Goal: Task Accomplishment & Management: Use online tool/utility

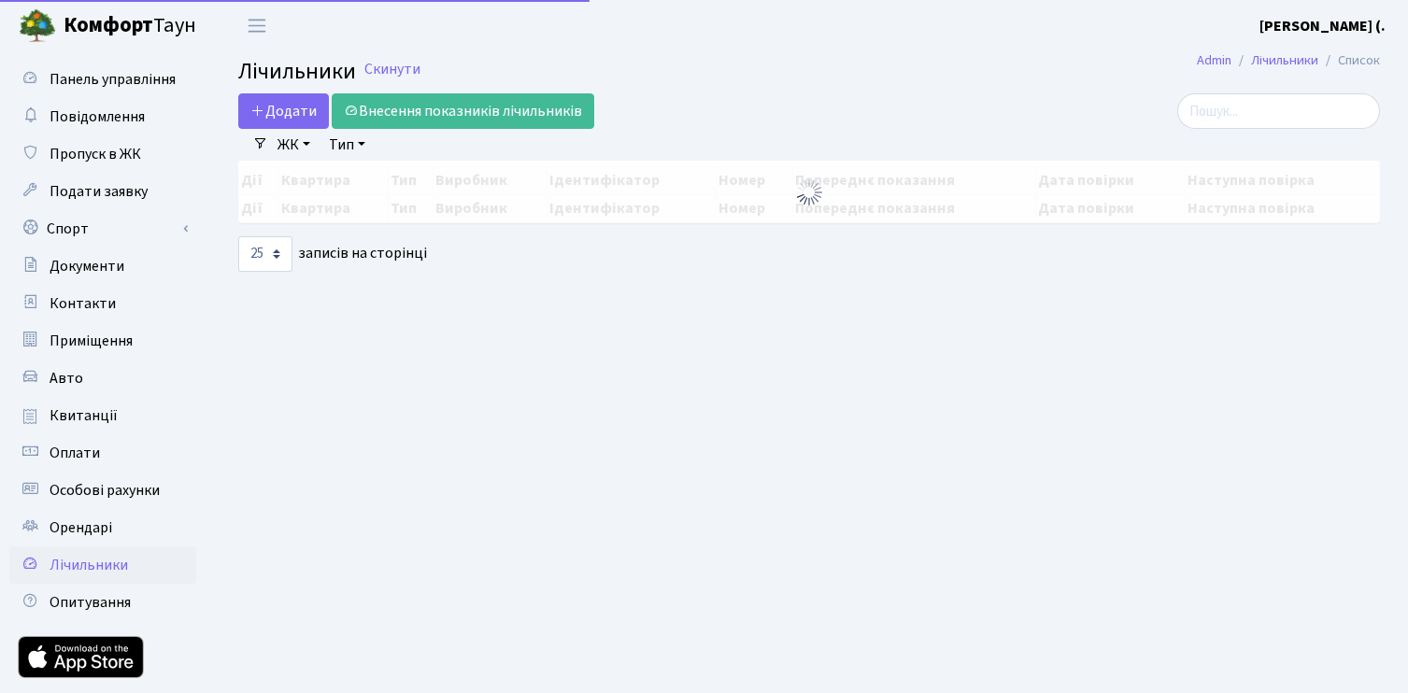
select select "25"
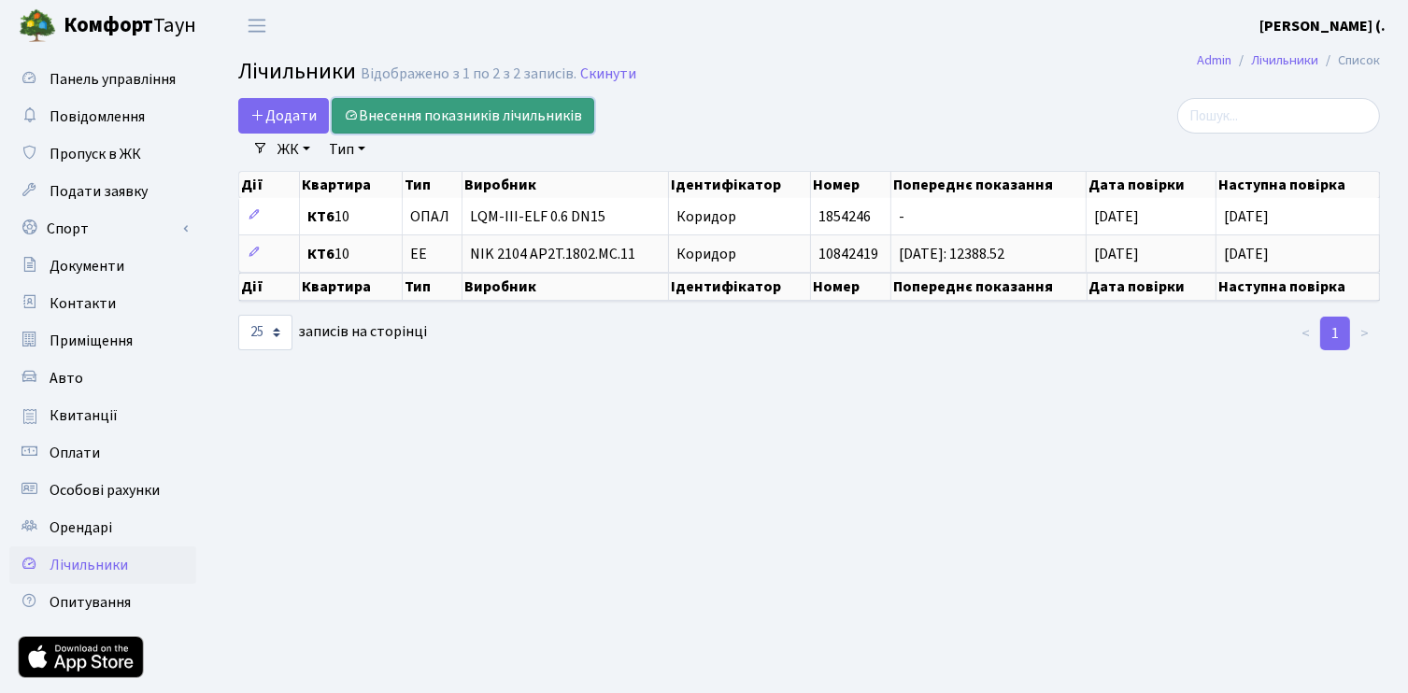
click at [479, 113] on link "Внесення показників лічильників" at bounding box center [463, 116] width 263 height 36
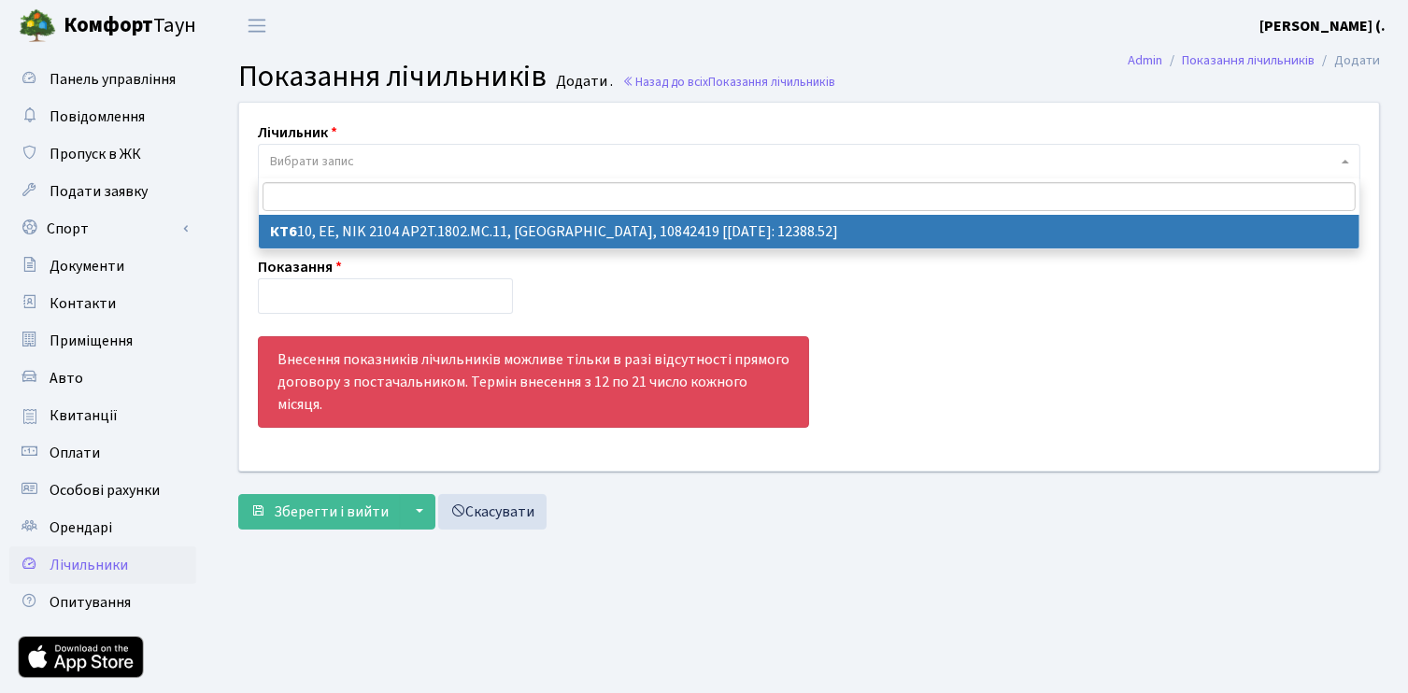
click at [405, 154] on span "Вибрати запис" at bounding box center [803, 161] width 1067 height 19
select select "19834"
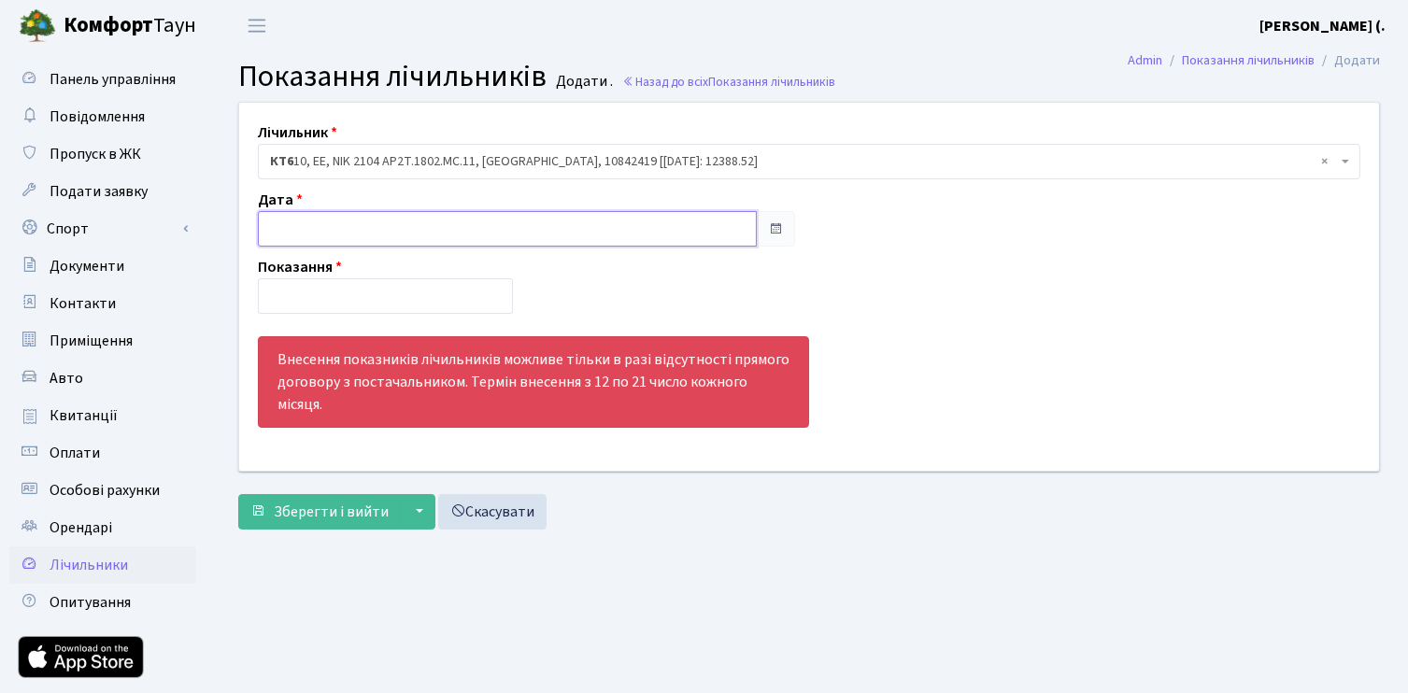
click at [318, 233] on input "text" at bounding box center [507, 229] width 499 height 36
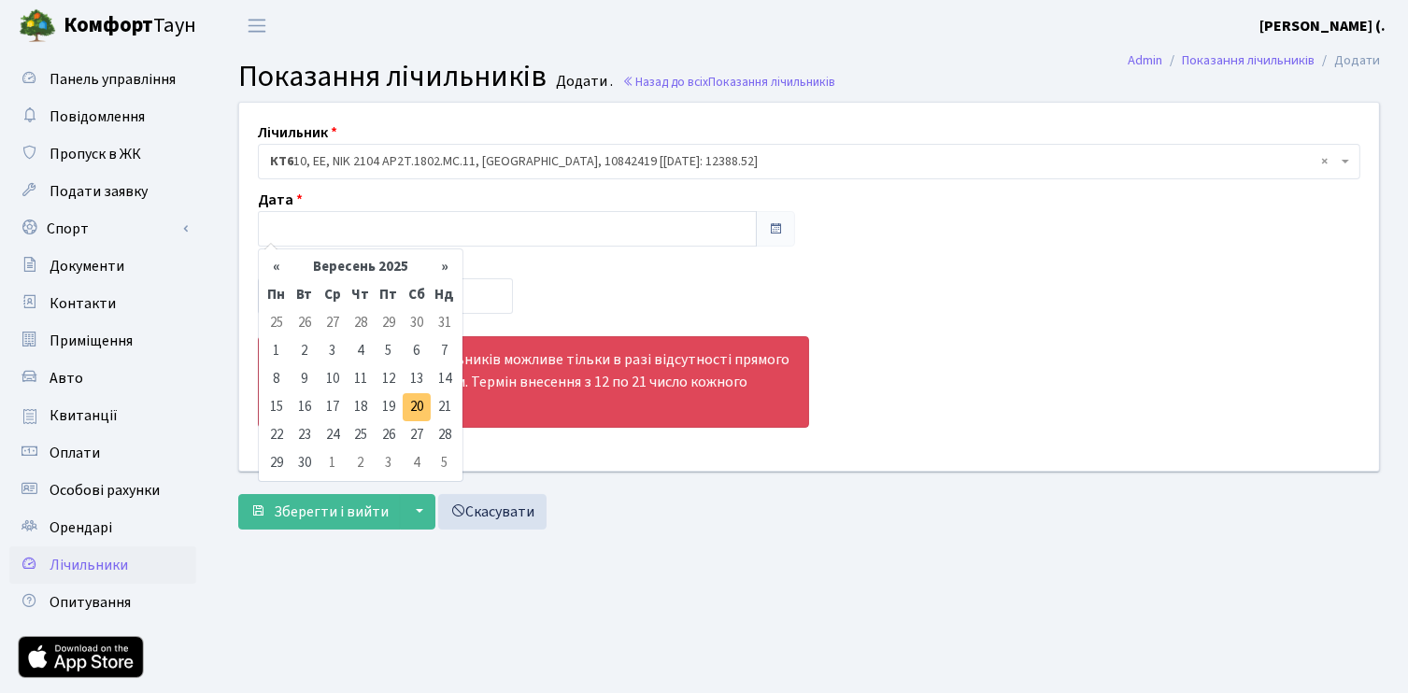
click at [413, 400] on td "20" at bounding box center [417, 407] width 28 height 28
type input "20.09.2025"
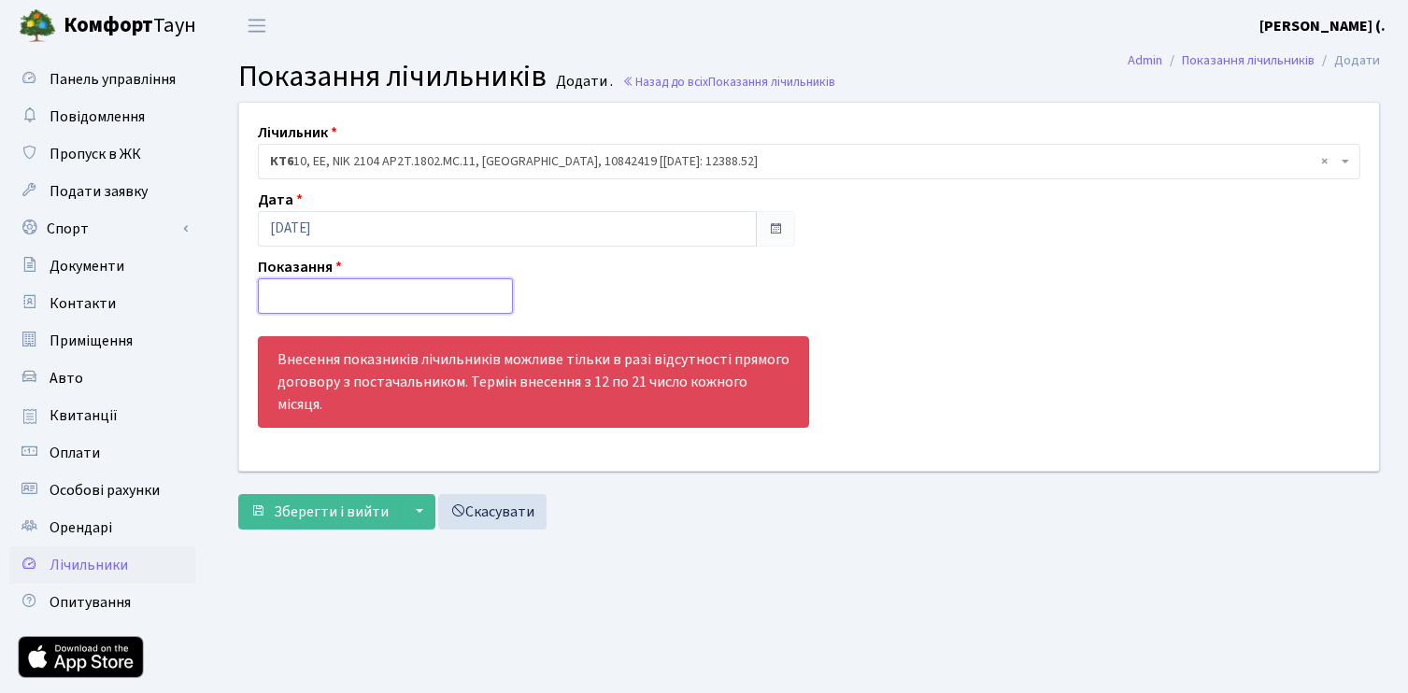
click at [305, 293] on input "number" at bounding box center [385, 297] width 255 height 36
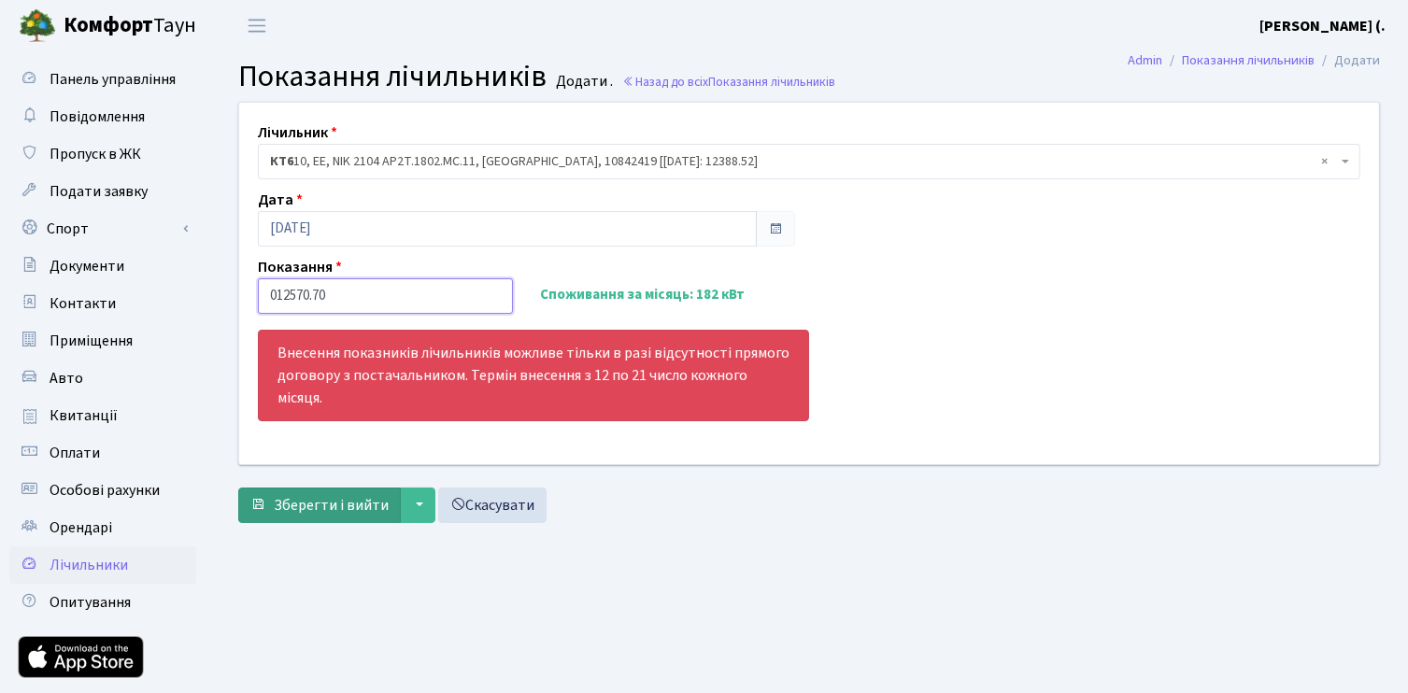
type input "012570.70"
click at [340, 501] on span "Зберегти і вийти" at bounding box center [331, 505] width 115 height 21
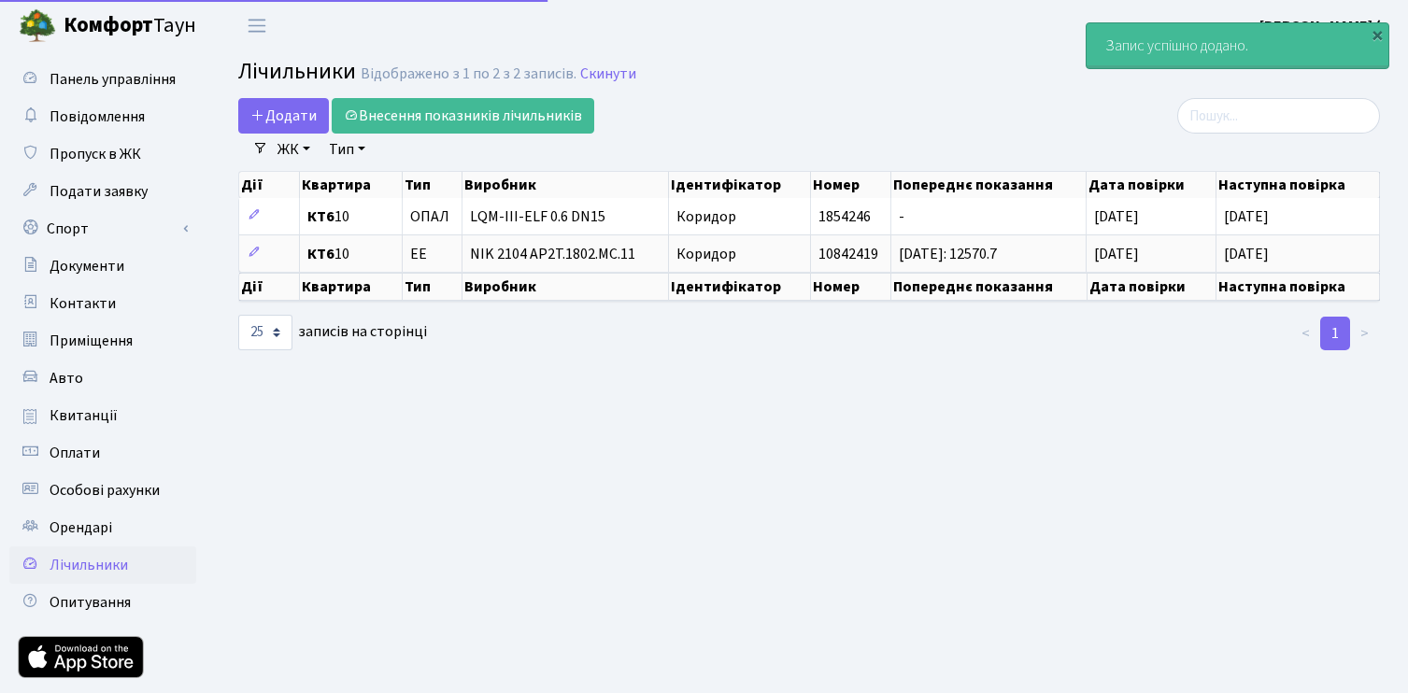
select select "25"
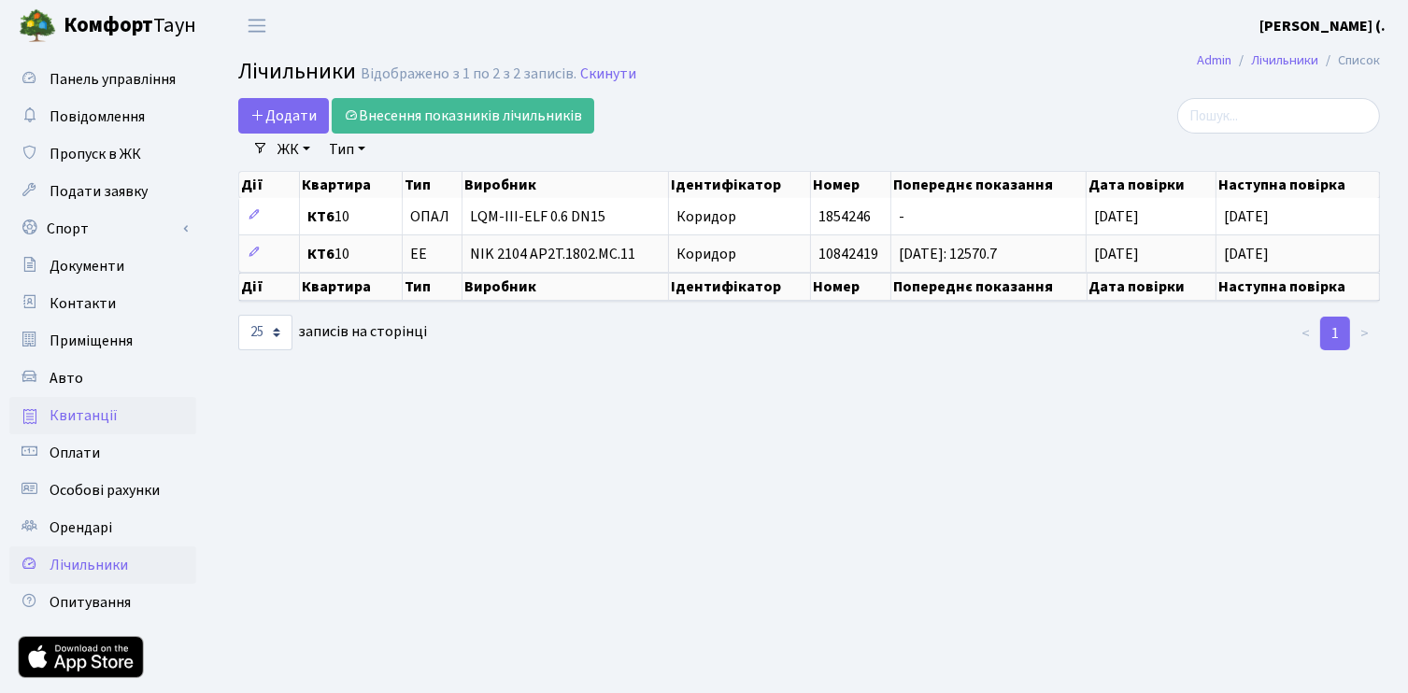
click at [95, 415] on span "Квитанції" at bounding box center [84, 416] width 68 height 21
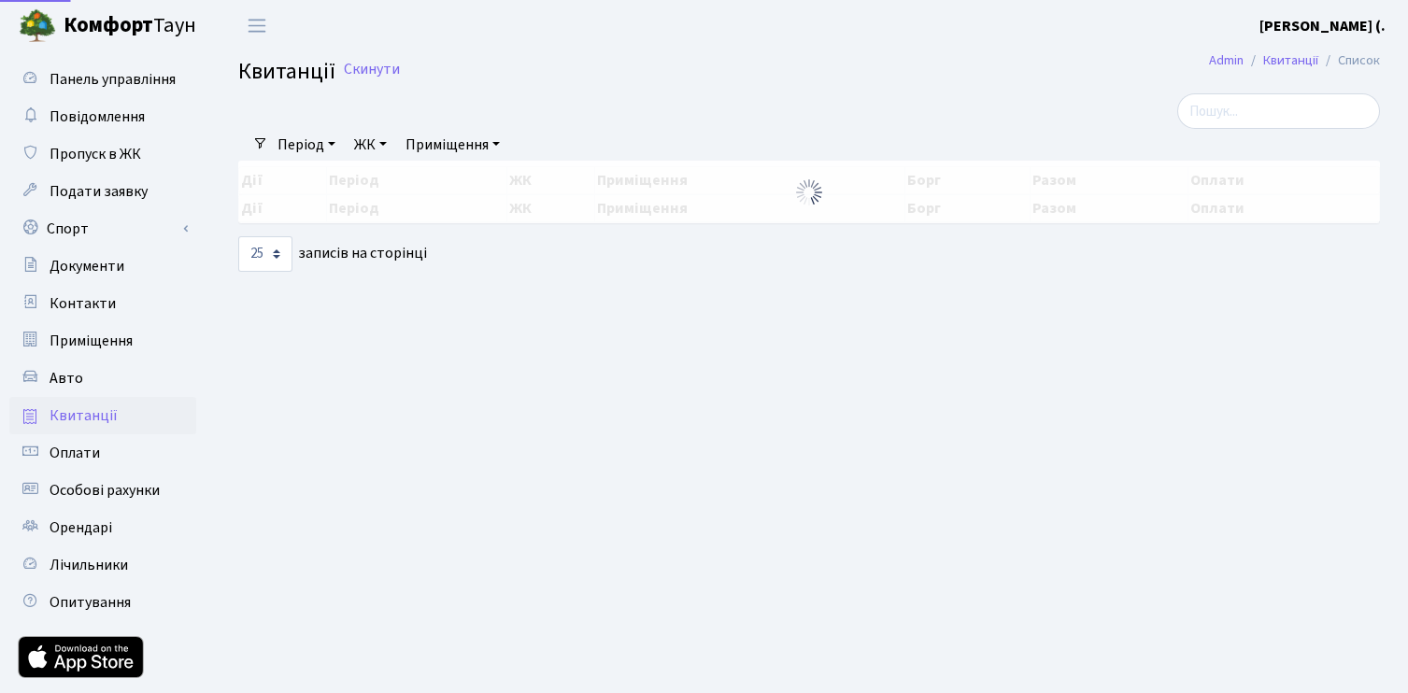
select select "25"
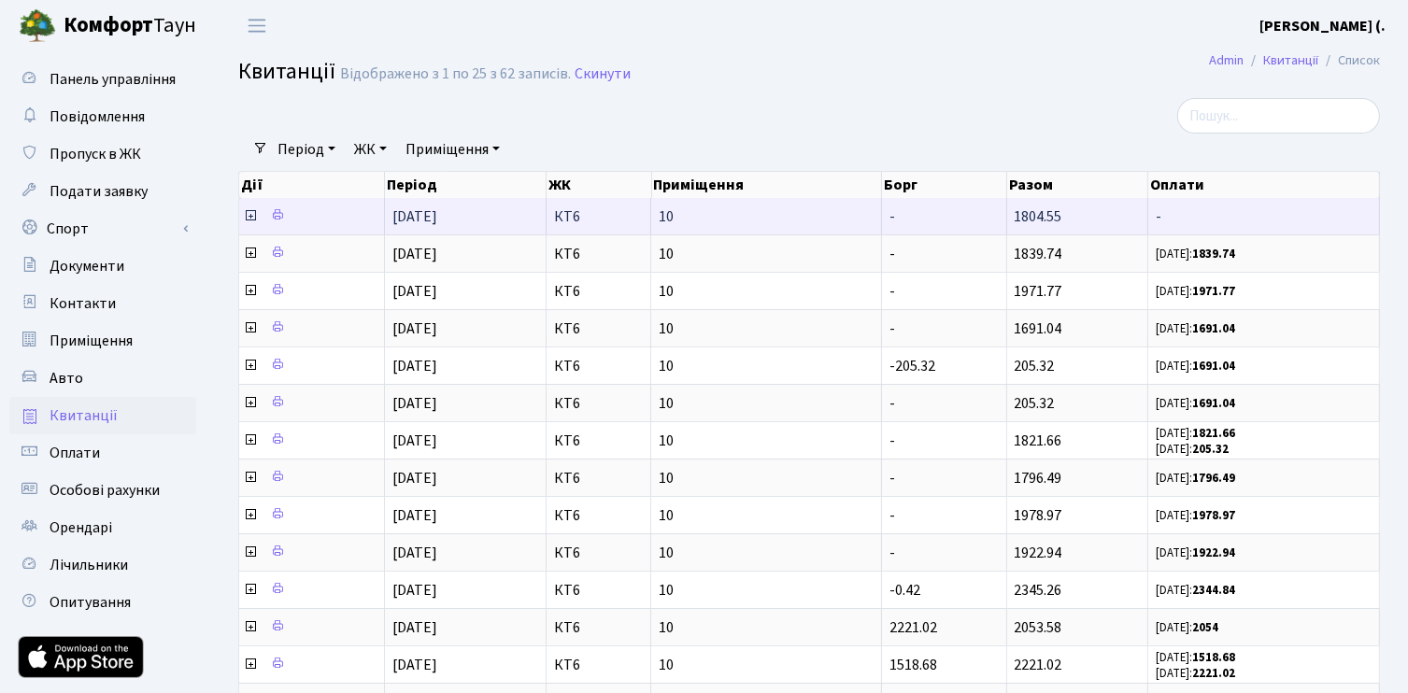
drag, startPoint x: 1004, startPoint y: 219, endPoint x: 1092, endPoint y: 212, distance: 88.1
click at [1092, 212] on tr "01.08.2025 КТ6 10 - 1804.55 -" at bounding box center [809, 216] width 1141 height 36
click at [1093, 208] on td "1804.55" at bounding box center [1077, 216] width 141 height 36
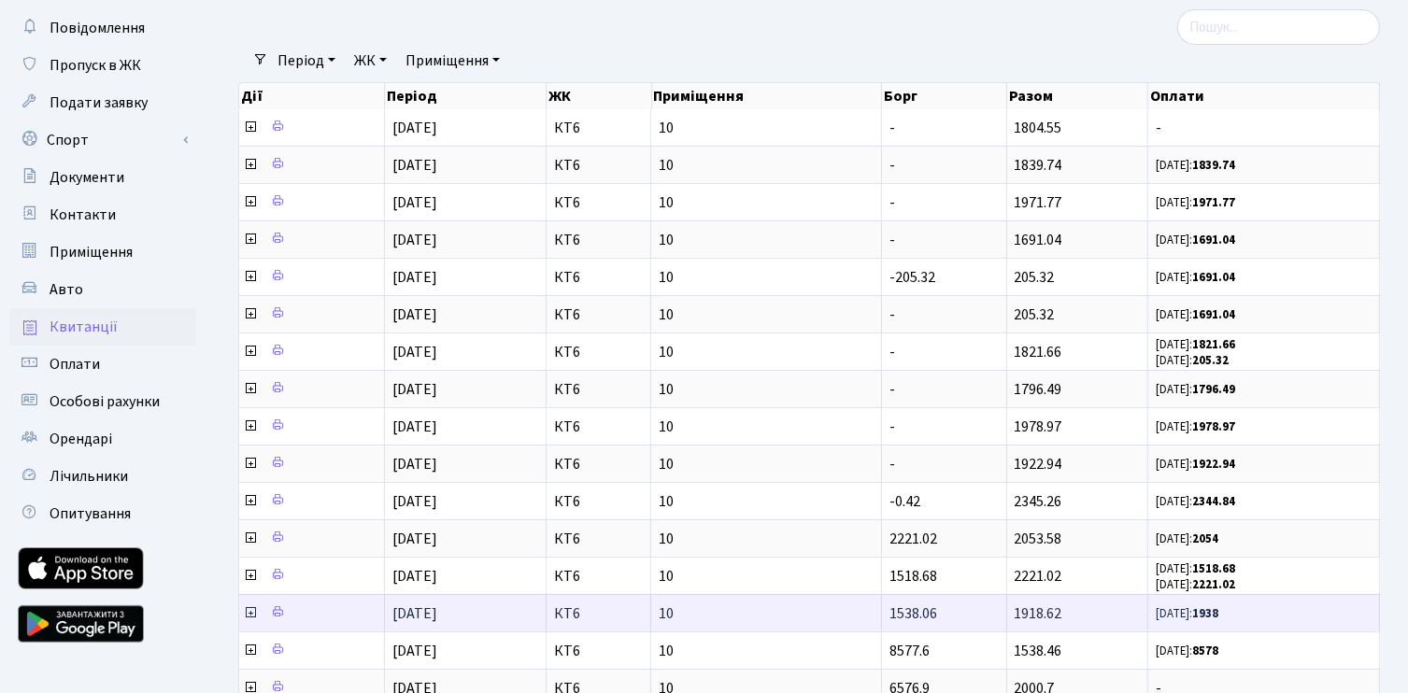
scroll to position [93, 0]
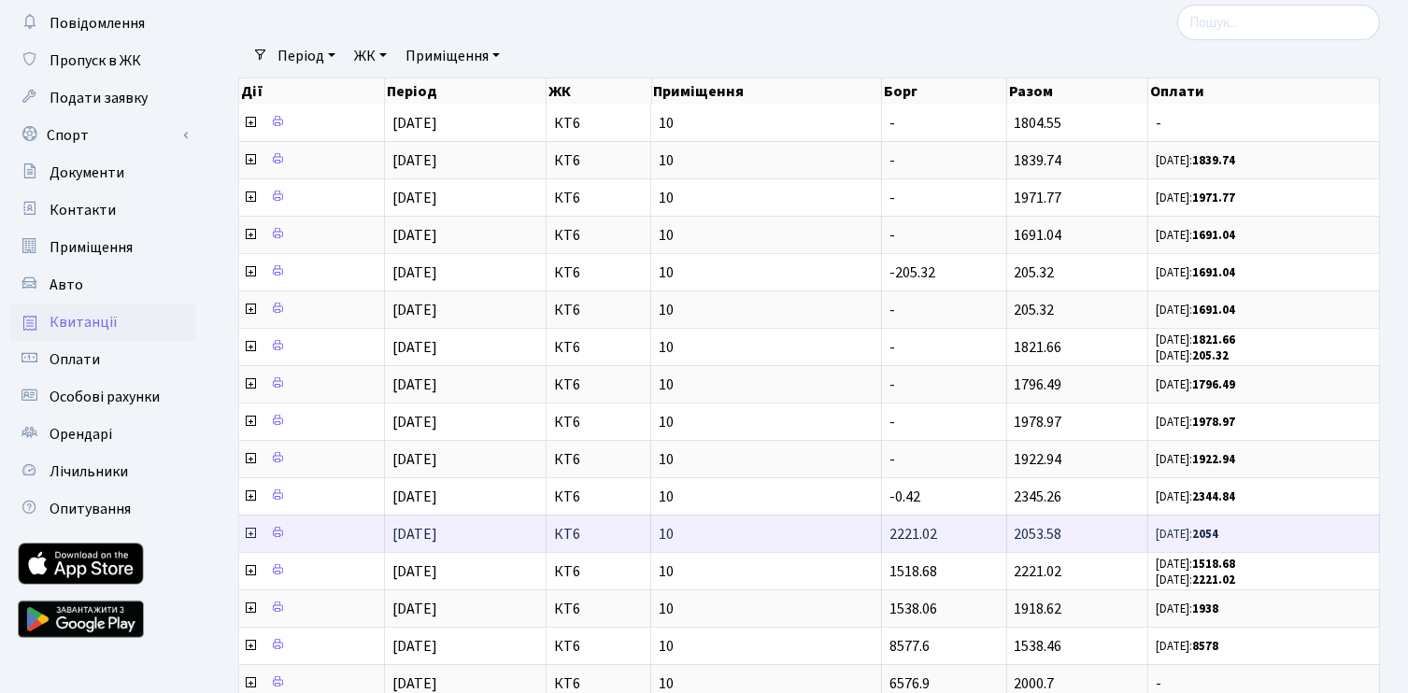
drag, startPoint x: 437, startPoint y: 534, endPoint x: 391, endPoint y: 529, distance: 47.0
click at [391, 529] on td "01.11.2024" at bounding box center [466, 533] width 162 height 37
click at [437, 528] on span "01.11.2024" at bounding box center [415, 534] width 45 height 21
click at [493, 521] on td "01.11.2024" at bounding box center [466, 533] width 162 height 37
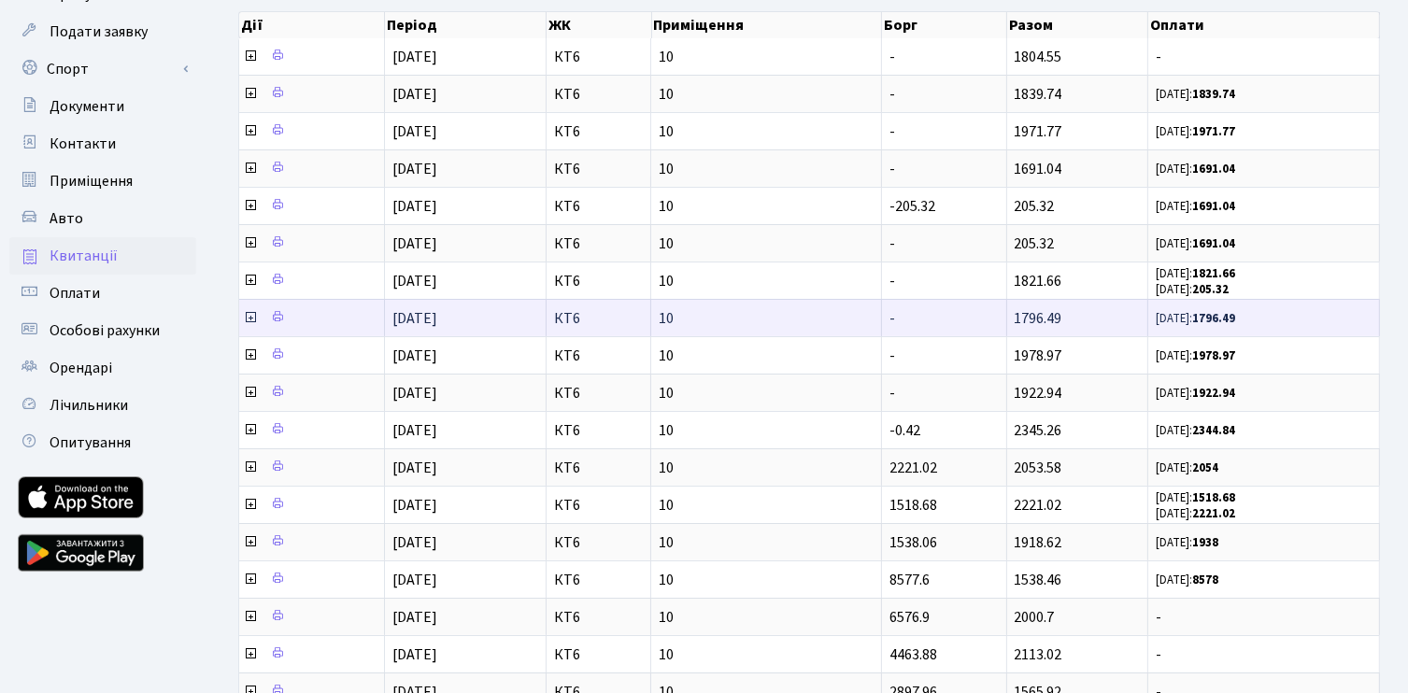
scroll to position [187, 0]
